Goal: Information Seeking & Learning: Check status

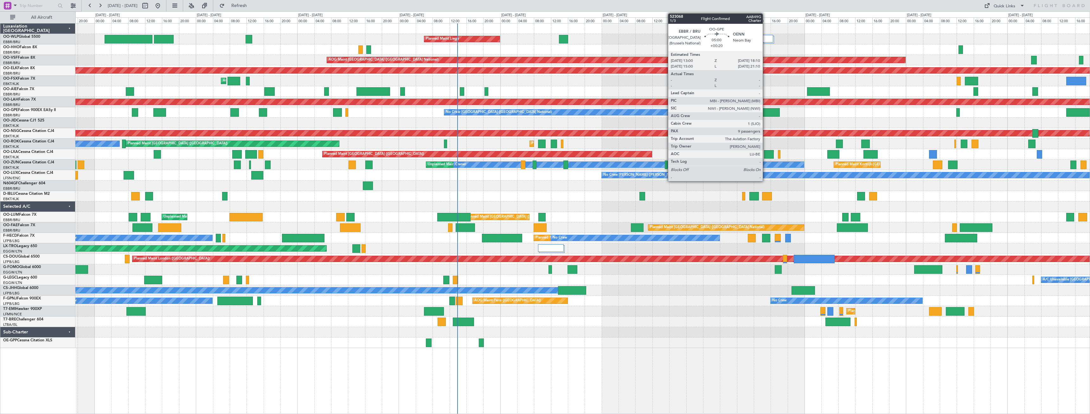
click at [134, 151] on div "Planned Maint Liege Planned Maint Geneva ([GEOGRAPHIC_DATA]) AOG Maint [GEOGRAP…" at bounding box center [582, 185] width 1014 height 324
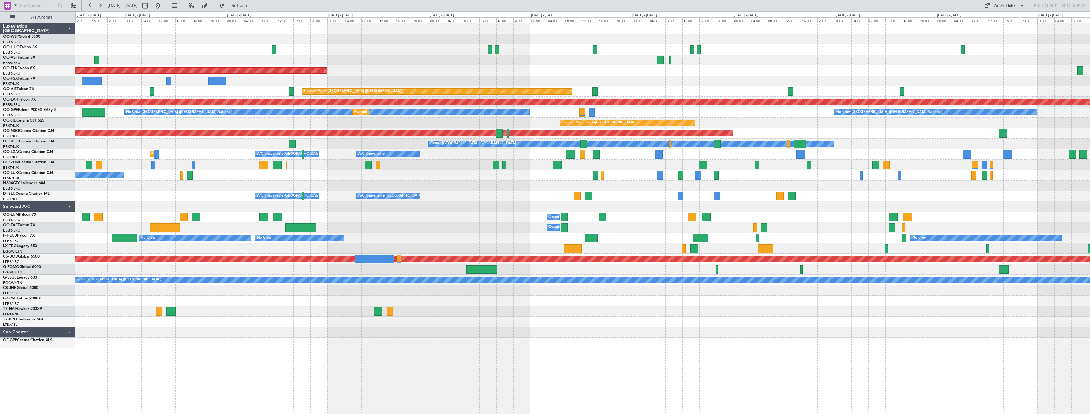
click at [187, 151] on div "AOG Maint [GEOGRAPHIC_DATA] ([GEOGRAPHIC_DATA] National) Planned Maint [GEOGRAP…" at bounding box center [582, 185] width 1014 height 324
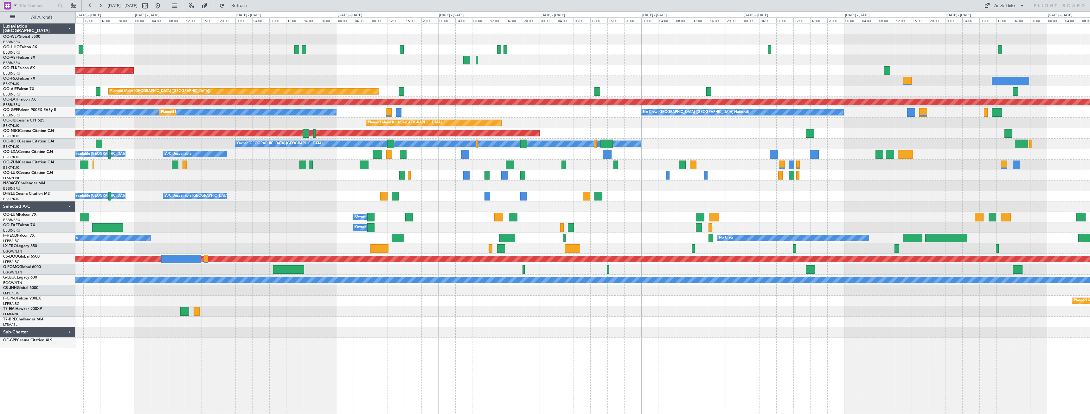
click at [421, 151] on div "Planned Maint Kortrijk-[GEOGRAPHIC_DATA] Planned Maint [GEOGRAPHIC_DATA] ([GEOG…" at bounding box center [582, 185] width 1014 height 324
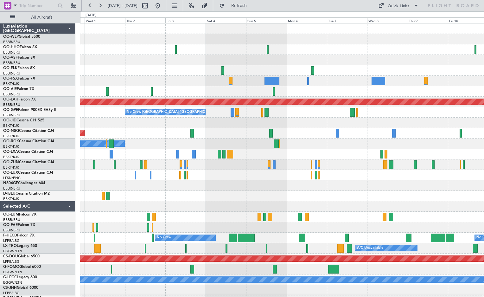
click at [358, 184] on div at bounding box center [282, 185] width 404 height 10
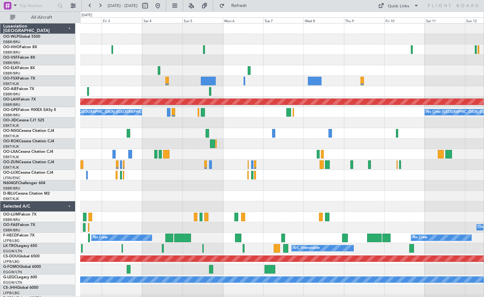
click at [315, 184] on div "Planned Maint [PERSON_NAME]-[GEOGRAPHIC_DATA][PERSON_NAME] ([GEOGRAPHIC_DATA][P…" at bounding box center [282, 174] width 404 height 303
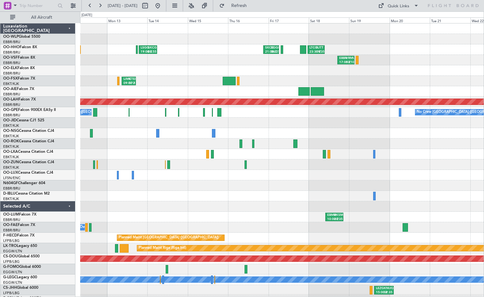
click at [0, 98] on html "[DATE] - [DATE] Refresh Quick Links All Aircraft LSGG 19:00 Z SKCG 05:55 Z SKCG…" at bounding box center [242, 148] width 484 height 297
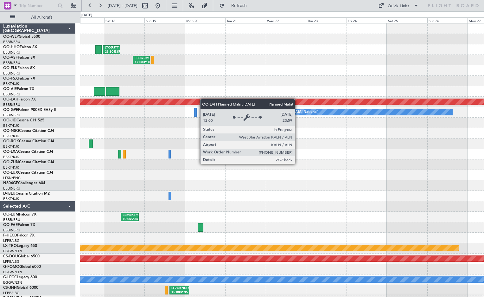
click at [190, 100] on div "LTCG 23:30 Z RJTT 09:35 Z SKCG 21:00 Z EGGD 06:25 Z EBBR 17:05 Z VRMU 03:10 Z P…" at bounding box center [282, 174] width 404 height 303
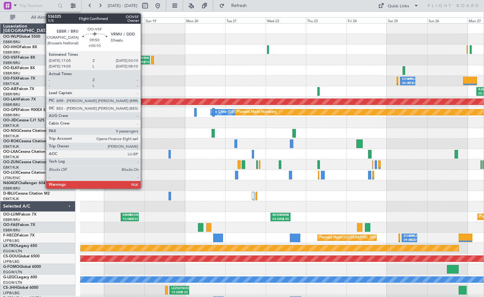
click at [144, 60] on div "VRMU" at bounding box center [144, 58] width 7 height 4
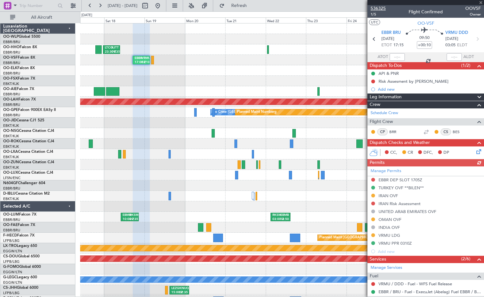
click at [382, 9] on span "536325" at bounding box center [378, 8] width 15 height 7
click at [254, 1] on button "Refresh" at bounding box center [235, 6] width 38 height 10
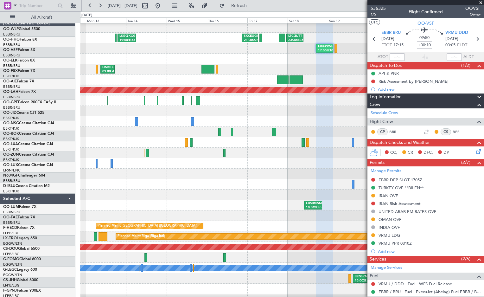
click at [423, 123] on fb-app "[DATE] - [DATE] Refresh Quick Links All Aircraft LTCG 23:30 Z RJTT 09:35 Z SKCG…" at bounding box center [242, 151] width 484 height 292
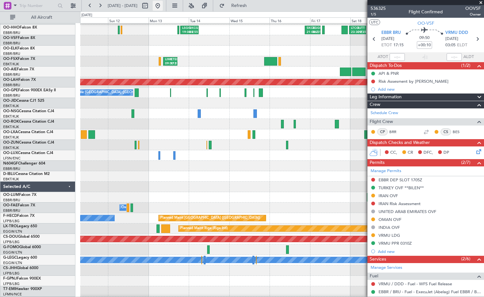
click at [163, 7] on button at bounding box center [158, 6] width 10 height 10
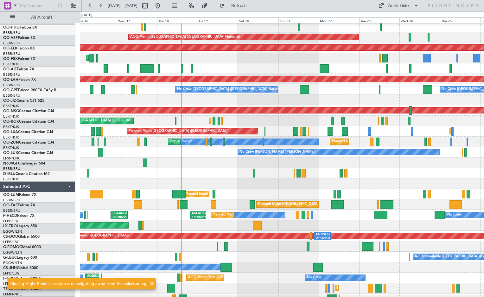
scroll to position [23, 0]
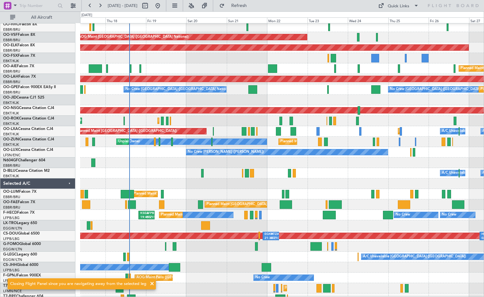
click at [223, 167] on div at bounding box center [282, 163] width 404 height 10
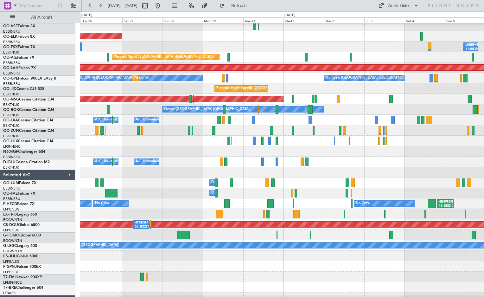
click at [6, 157] on div "Planned Maint Kortrijk-[GEOGRAPHIC_DATA] LHBP 11:00 Z KPVD 19:50 Z Planned Main…" at bounding box center [242, 154] width 484 height 286
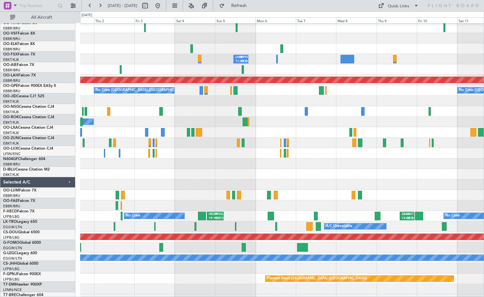
scroll to position [22, 0]
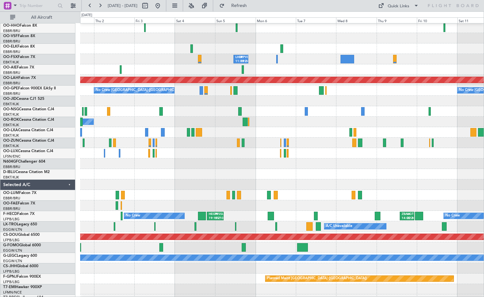
click at [104, 170] on div at bounding box center [282, 174] width 404 height 10
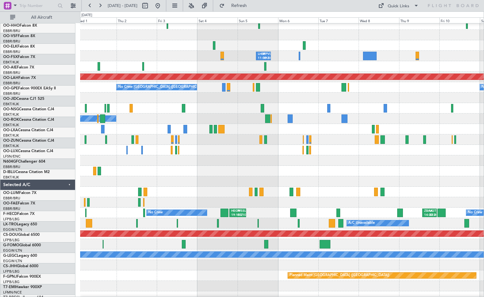
scroll to position [29, 0]
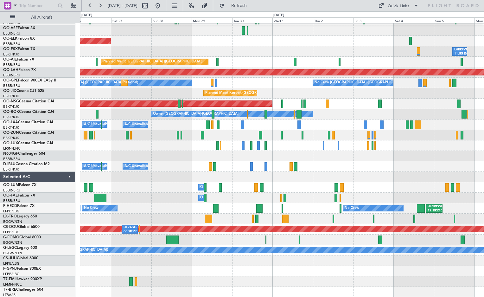
click at [463, 151] on div "Planned Maint Kortrijk-[GEOGRAPHIC_DATA] LHBP 11:00 Z KPVD 19:50 Z Planned Main…" at bounding box center [282, 145] width 404 height 303
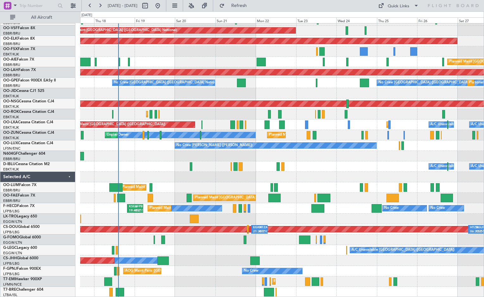
click at [484, 152] on html "[DATE] - [DATE] Refresh Quick Links All Aircraft AOG Maint [GEOGRAPHIC_DATA] ([…" at bounding box center [242, 148] width 484 height 297
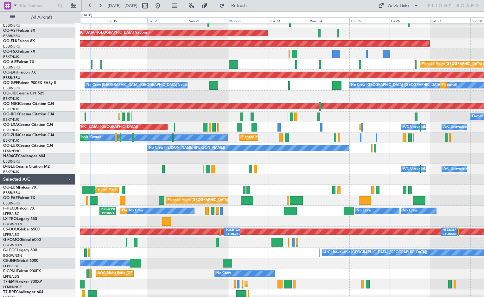
click at [310, 164] on div at bounding box center [282, 158] width 404 height 10
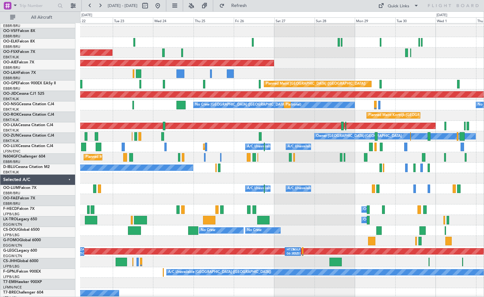
scroll to position [3, 0]
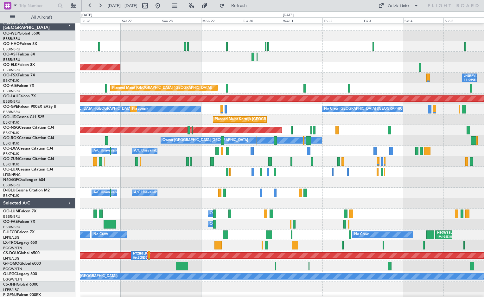
click at [40, 119] on div "Planned Maint Kortrijk-[GEOGRAPHIC_DATA] LHBP 11:00 Z KPVD 19:50 Z Planned Main…" at bounding box center [242, 154] width 484 height 286
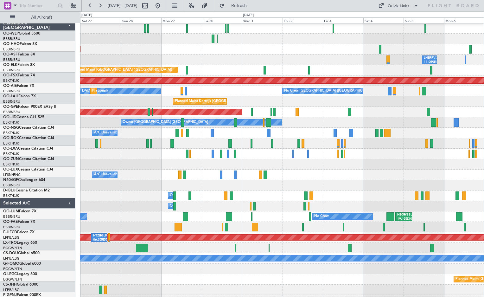
scroll to position [29, 0]
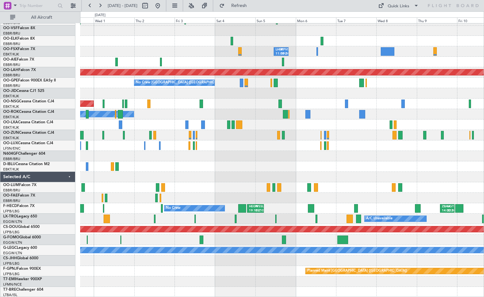
click at [112, 113] on div "Owner [GEOGRAPHIC_DATA]-[GEOGRAPHIC_DATA]" at bounding box center [282, 114] width 404 height 10
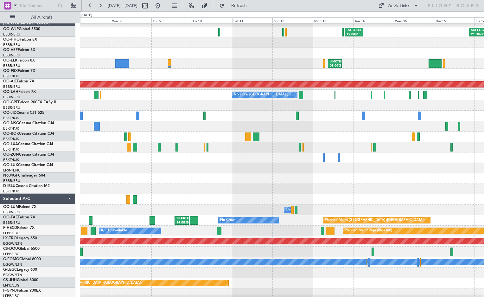
click at [0, 125] on html "[DATE] - [DATE] Refresh Quick Links All Aircraft LSGG 19:00 Z SKCG 05:55 Z SKCG…" at bounding box center [242, 148] width 484 height 297
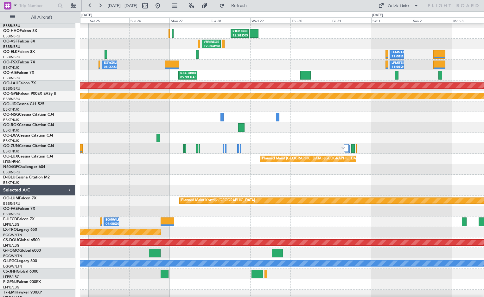
scroll to position [13, 0]
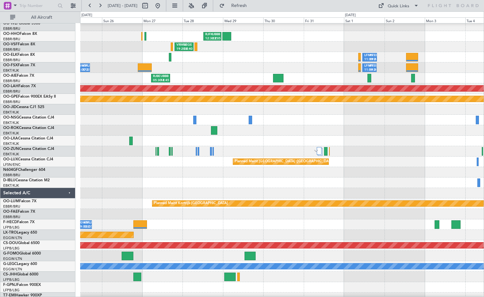
click at [158, 106] on div at bounding box center [282, 109] width 404 height 10
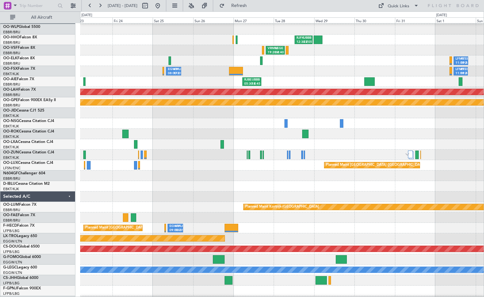
scroll to position [10, 0]
click at [285, 112] on div at bounding box center [282, 113] width 404 height 10
